Goal: Task Accomplishment & Management: Manage account settings

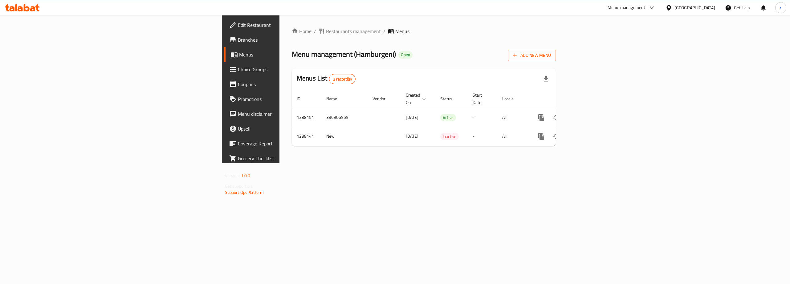
click at [238, 67] on span "Choice Groups" at bounding box center [293, 69] width 111 height 7
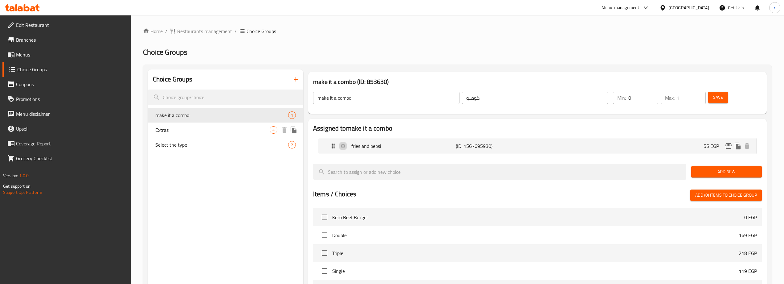
click at [215, 129] on span "Extras" at bounding box center [212, 129] width 114 height 7
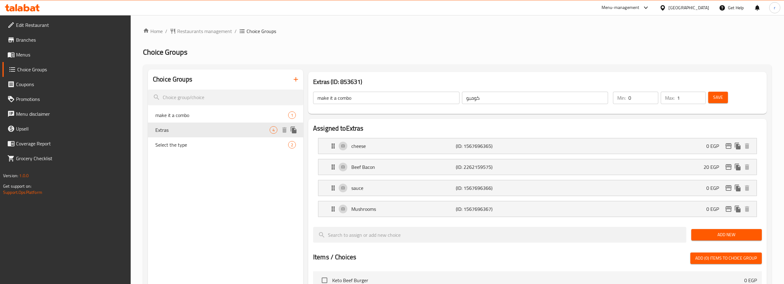
type input "Extras"
type input "زياده"
type input "3"
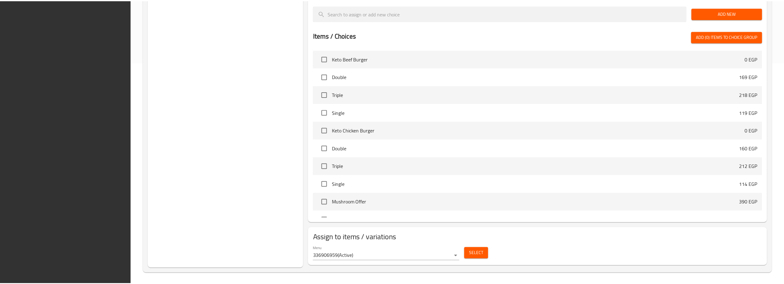
scroll to position [223, 0]
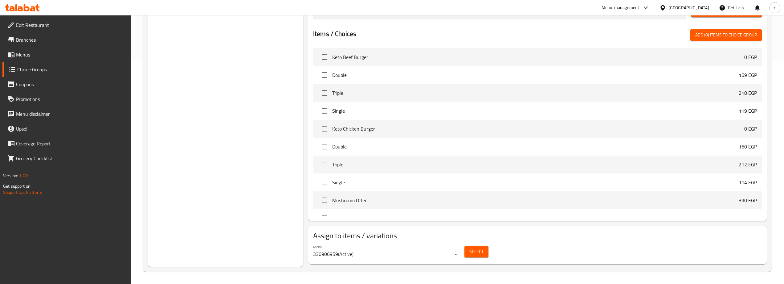
click at [197, 236] on div "Choice Groups make it a combo 1 Extras 4 Select the type 2" at bounding box center [225, 56] width 155 height 420
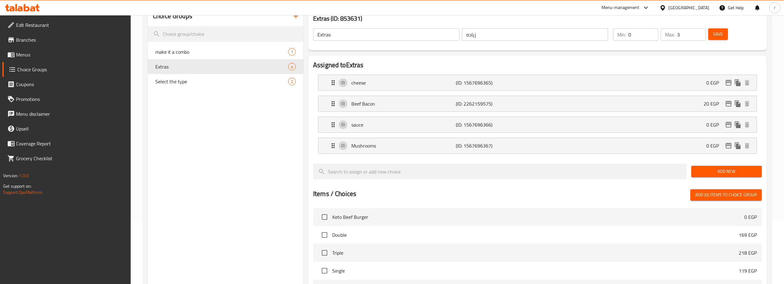
scroll to position [59, 0]
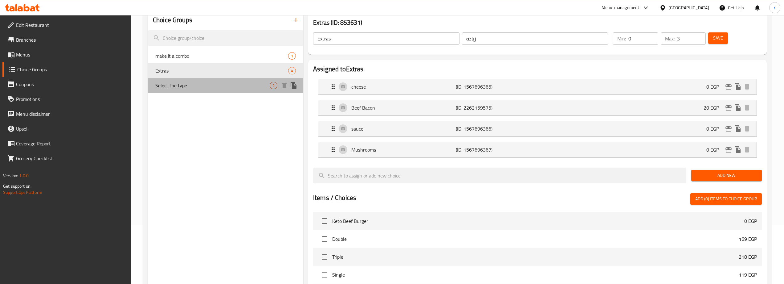
click at [256, 88] on span "Select the type" at bounding box center [212, 85] width 114 height 7
type input "Select the type"
type input "اختر النوع"
type input "1"
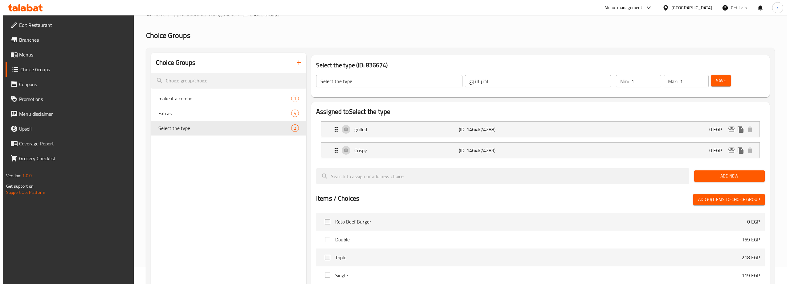
scroll to position [0, 0]
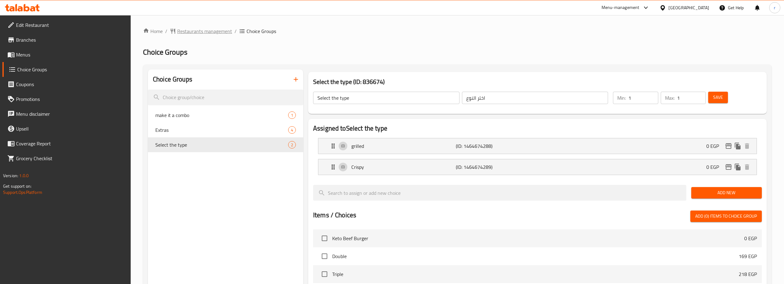
click at [187, 34] on span "Restaurants management" at bounding box center [204, 30] width 55 height 7
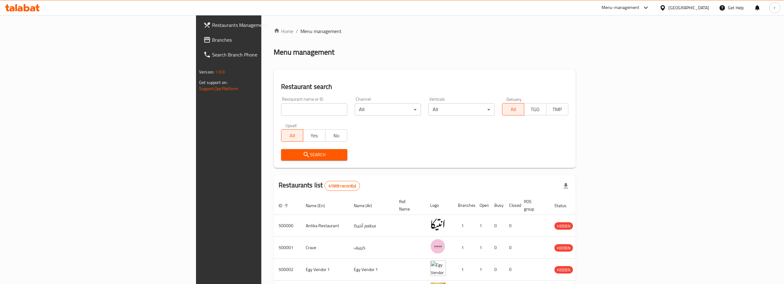
click at [281, 109] on input "search" at bounding box center [314, 109] width 66 height 12
paste input "757994"
type input "757994"
click button "Search" at bounding box center [314, 154] width 66 height 11
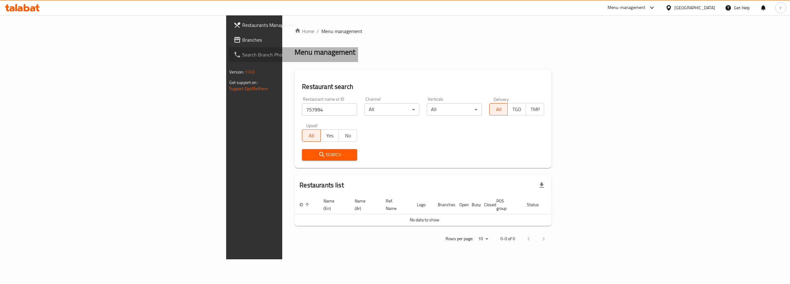
click at [229, 48] on link "Search Branch Phone" at bounding box center [293, 54] width 129 height 15
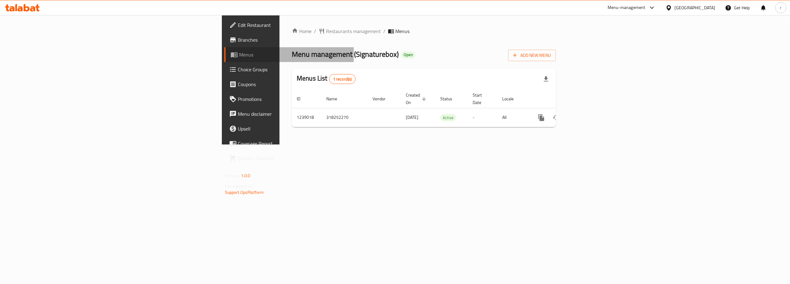
click at [239, 57] on span "Menus" at bounding box center [294, 54] width 110 height 7
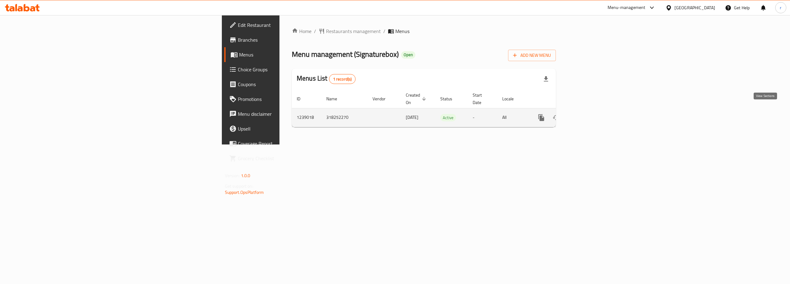
click at [589, 115] on icon "enhanced table" at bounding box center [586, 118] width 6 height 6
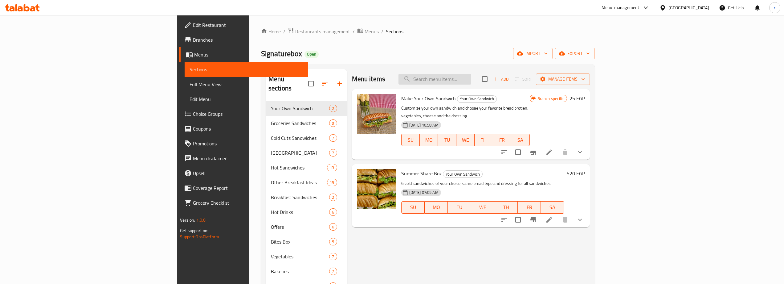
click at [471, 81] on input "search" at bounding box center [435, 79] width 73 height 11
type input "h"
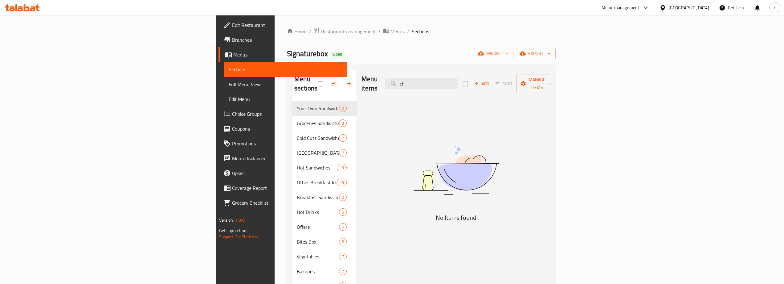
type input "c"
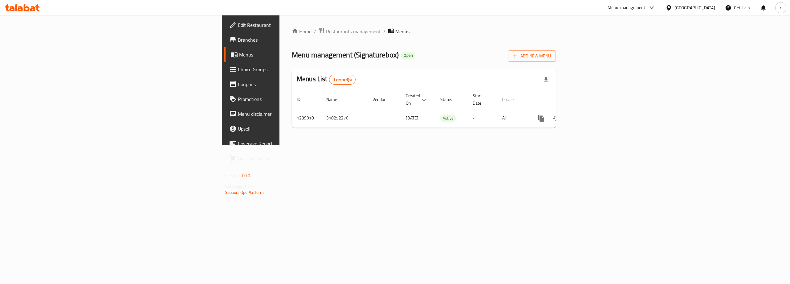
click at [238, 72] on span "Choice Groups" at bounding box center [293, 69] width 111 height 7
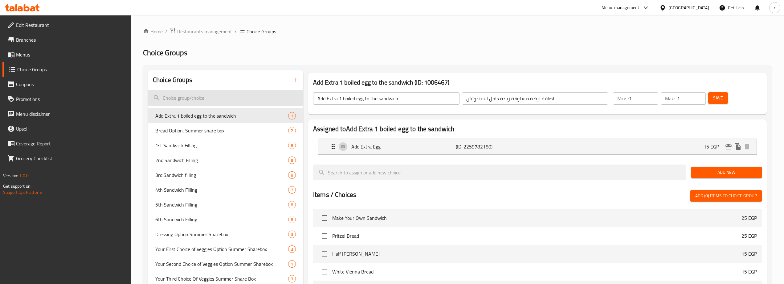
click at [215, 97] on input "search" at bounding box center [225, 98] width 155 height 16
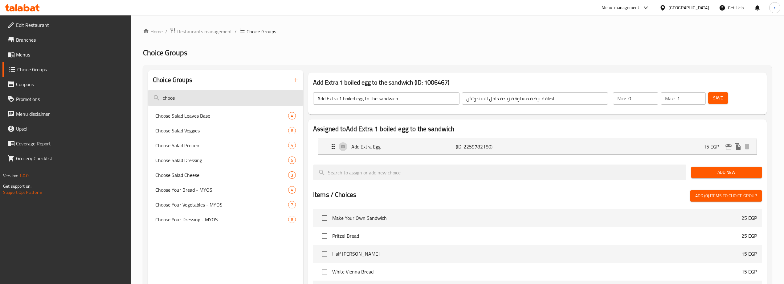
type input "choose"
drag, startPoint x: 277, startPoint y: 99, endPoint x: 137, endPoint y: 111, distance: 139.9
click at [146, 113] on div "Choice Groups choose Choose Salad Leaves Base 4 Choose Salad Veggies 8 Choose S…" at bounding box center [457, 248] width 629 height 367
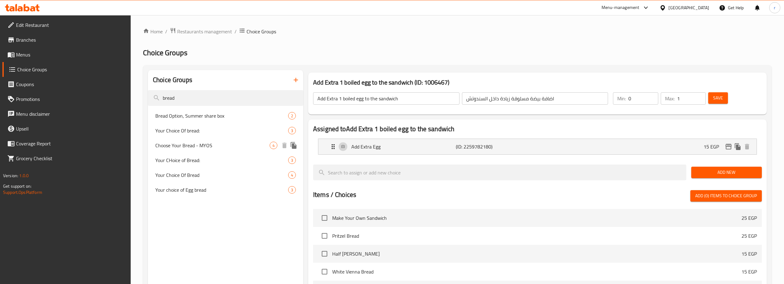
type input "bread"
click at [183, 142] on span "Choose Your Bread - MYOS" at bounding box center [212, 144] width 114 height 7
type input "Choose Your Bread - MYOS"
type input "اختيار العيش ام واي او اس"
type input "1"
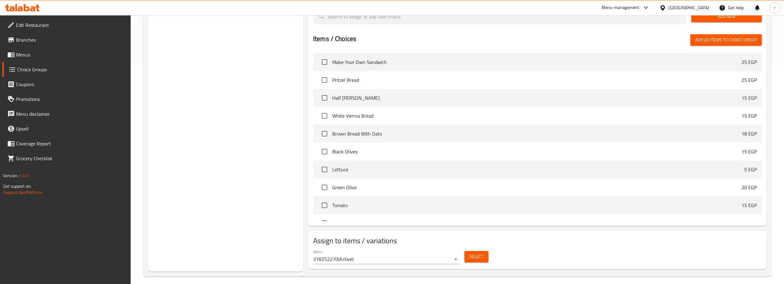
scroll to position [224, 0]
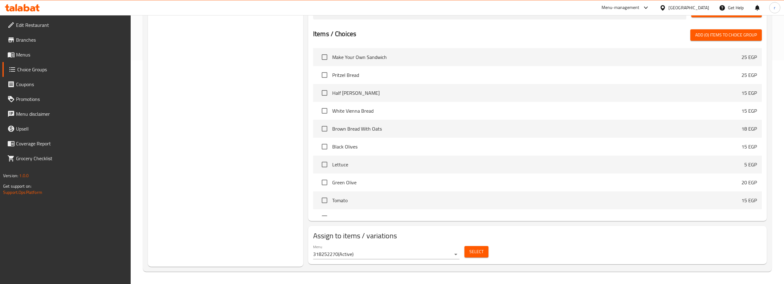
click at [478, 251] on span "Select" at bounding box center [477, 252] width 14 height 8
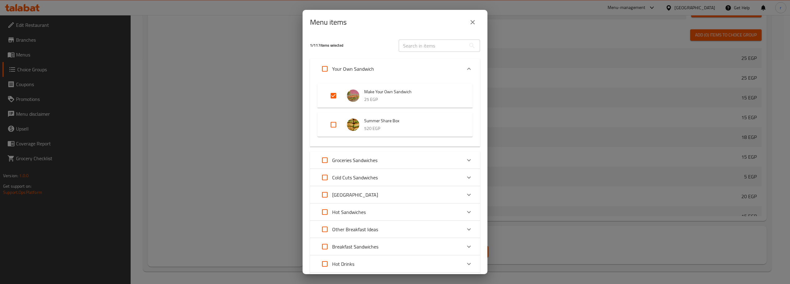
click at [241, 99] on div "Menu items 1 / 117 items selected ​ Your Own Sandwich Make Your Own Sandwich 25…" at bounding box center [395, 142] width 790 height 284
drag, startPoint x: 468, startPoint y: 25, endPoint x: 484, endPoint y: 46, distance: 26.4
click at [468, 24] on button "close" at bounding box center [472, 22] width 15 height 15
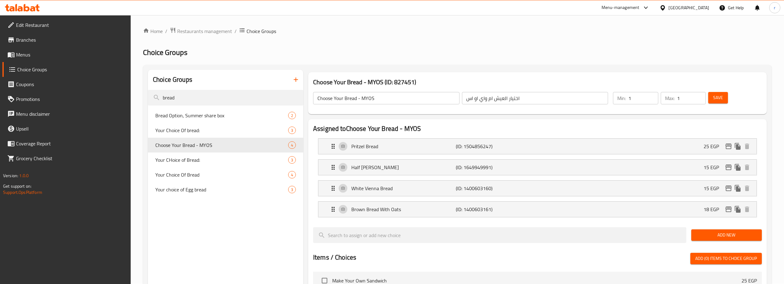
scroll to position [0, 0]
click at [202, 31] on span "Restaurants management" at bounding box center [204, 31] width 55 height 7
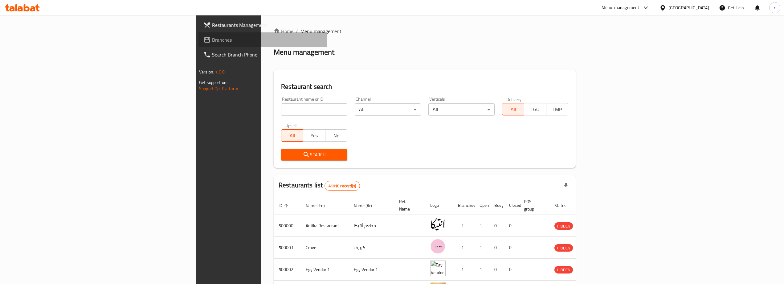
click at [212, 41] on span "Branches" at bounding box center [267, 39] width 110 height 7
